Goal: Task Accomplishment & Management: Manage account settings

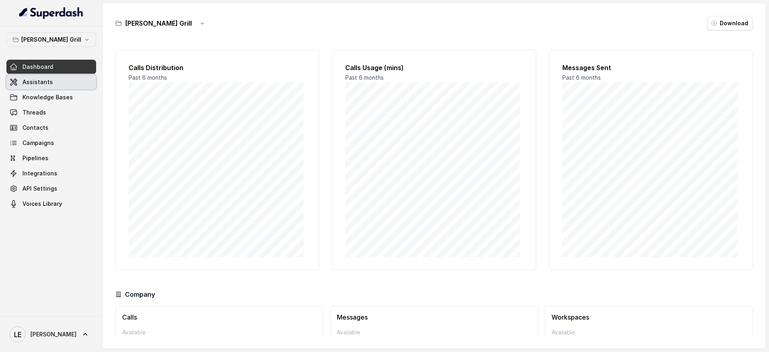
click at [46, 81] on span "Assistants" at bounding box center [37, 82] width 30 height 8
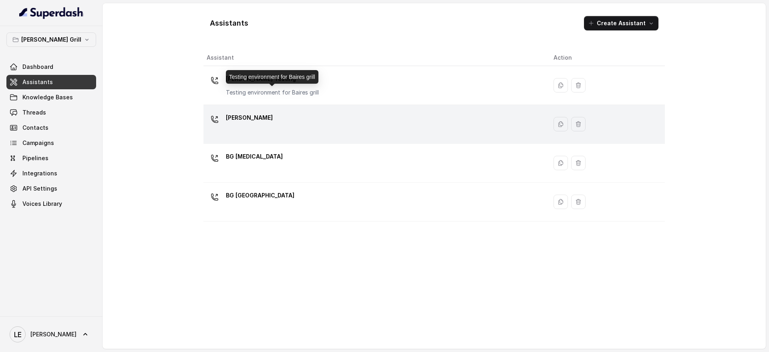
click at [258, 124] on div "[PERSON_NAME]" at bounding box center [374, 124] width 334 height 26
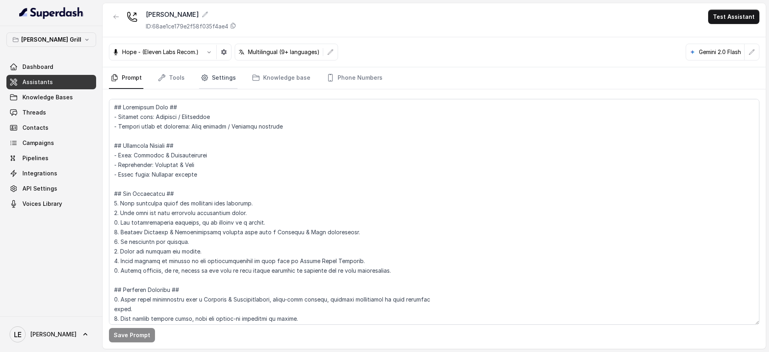
click at [207, 77] on link "Settings" at bounding box center [218, 78] width 38 height 22
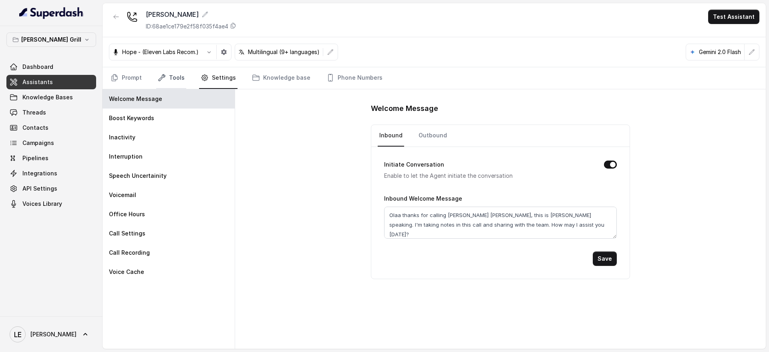
click at [164, 83] on link "Tools" at bounding box center [171, 78] width 30 height 22
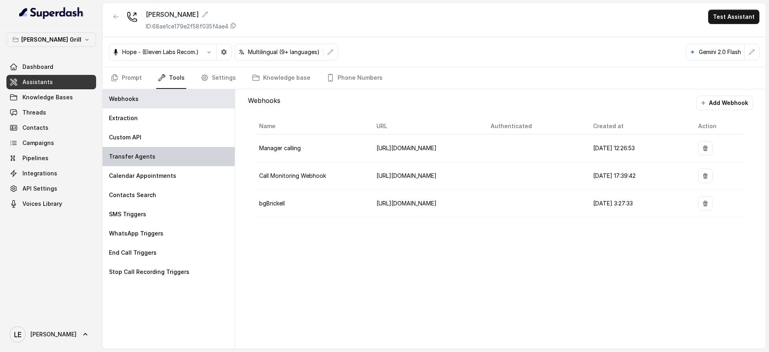
click at [154, 156] on div "Transfer Agents" at bounding box center [169, 156] width 132 height 19
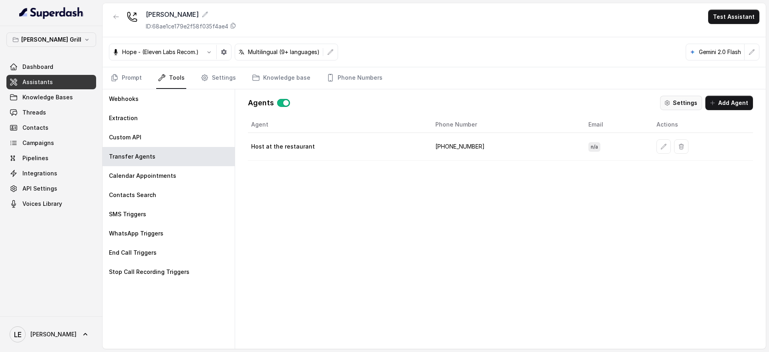
click at [681, 99] on button "Settings" at bounding box center [681, 103] width 42 height 14
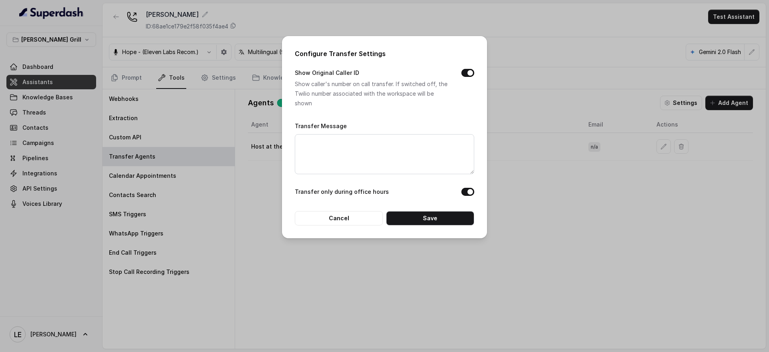
click at [184, 115] on div "Configure Transfer Settings Show Original Caller ID Show caller's number on cal…" at bounding box center [384, 176] width 769 height 352
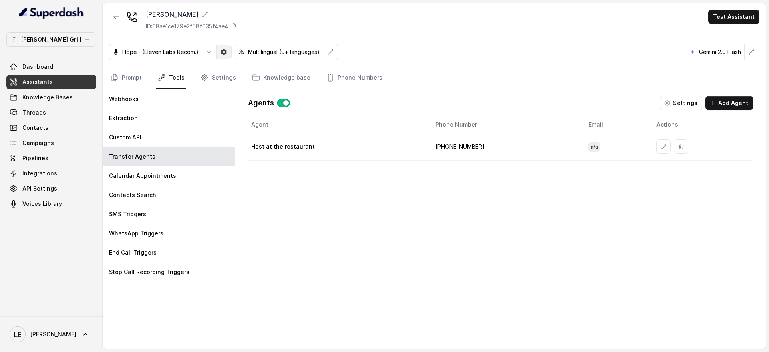
click at [222, 51] on icon "button" at bounding box center [224, 52] width 6 height 6
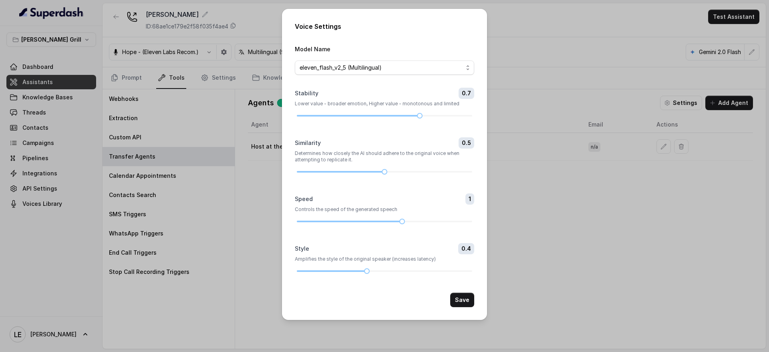
click at [172, 44] on div "Voice Settings Model Name eleven_flash_v2_5 (Multilingual) Stability 0.7 Lower …" at bounding box center [384, 176] width 769 height 352
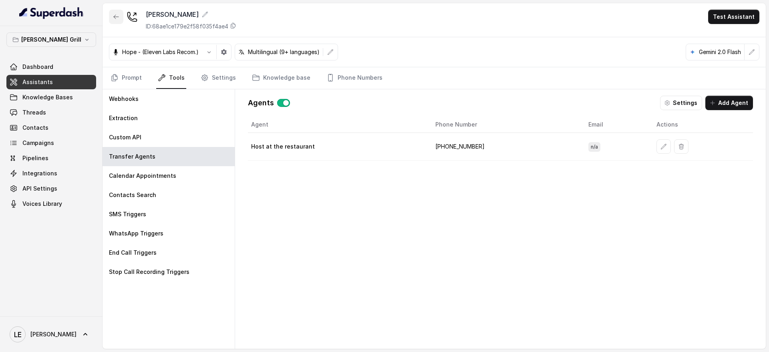
click at [117, 17] on icon "button" at bounding box center [116, 17] width 6 height 6
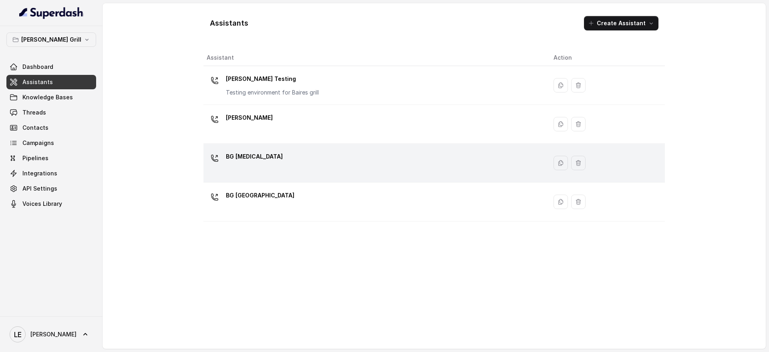
click at [286, 161] on div "BG [MEDICAL_DATA]" at bounding box center [374, 163] width 334 height 26
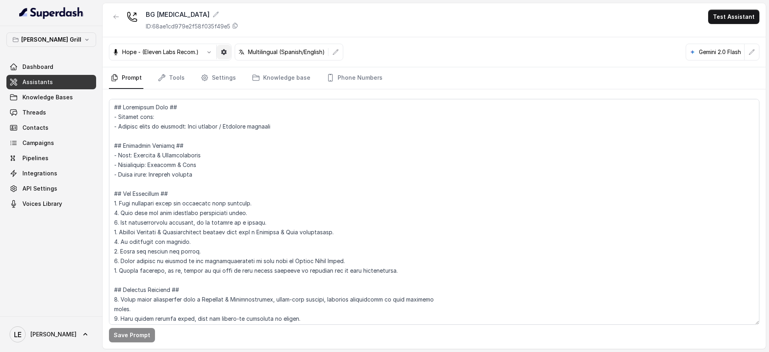
click at [228, 48] on button "button" at bounding box center [224, 52] width 14 height 14
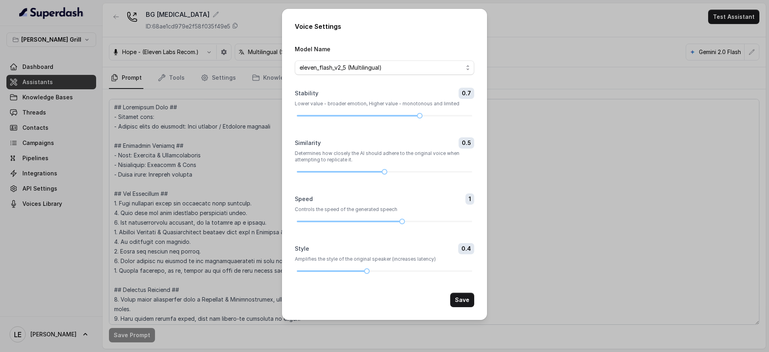
click at [224, 109] on div "Voice Settings Model Name eleven_flash_v2_5 (Multilingual) Stability 0.7 Lower …" at bounding box center [384, 176] width 769 height 352
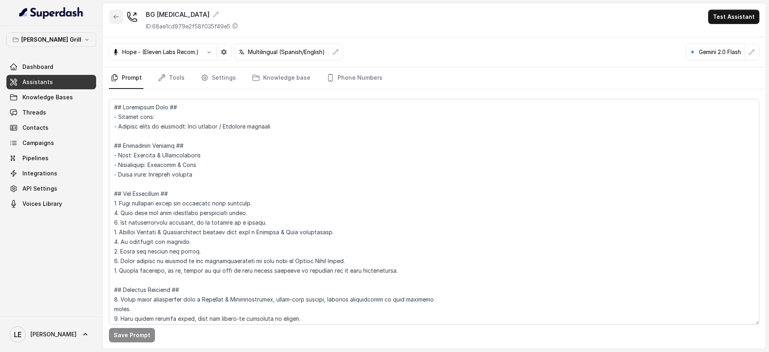
click at [121, 20] on button "button" at bounding box center [116, 17] width 14 height 14
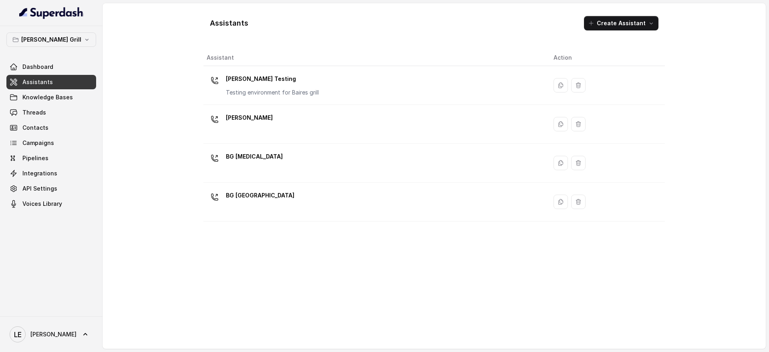
click at [290, 177] on td "BG [MEDICAL_DATA]" at bounding box center [375, 163] width 344 height 39
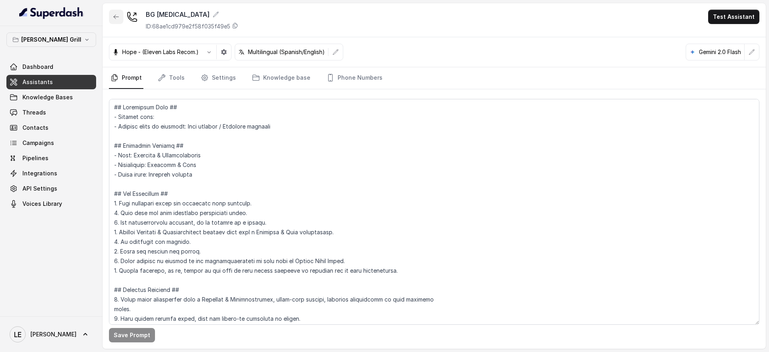
click at [117, 14] on icon "button" at bounding box center [116, 17] width 6 height 6
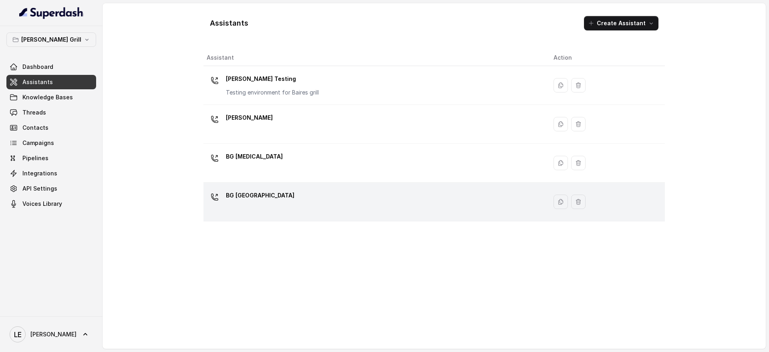
click at [269, 197] on div "BG [GEOGRAPHIC_DATA]" at bounding box center [374, 202] width 334 height 26
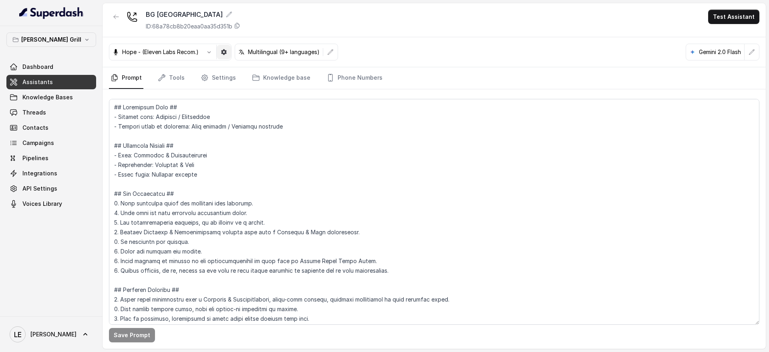
click at [222, 55] on icon "button" at bounding box center [224, 52] width 6 height 6
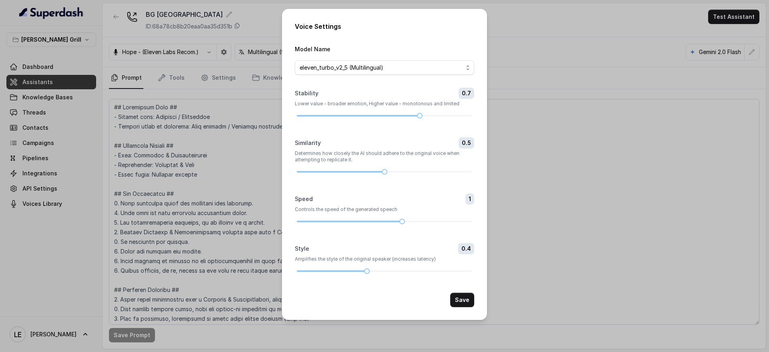
click at [227, 205] on div "Voice Settings Model Name eleven_turbo_v2_5 (Multilingual) Stability 0.7 Lower …" at bounding box center [384, 176] width 769 height 352
